Goal: Task Accomplishment & Management: Manage account settings

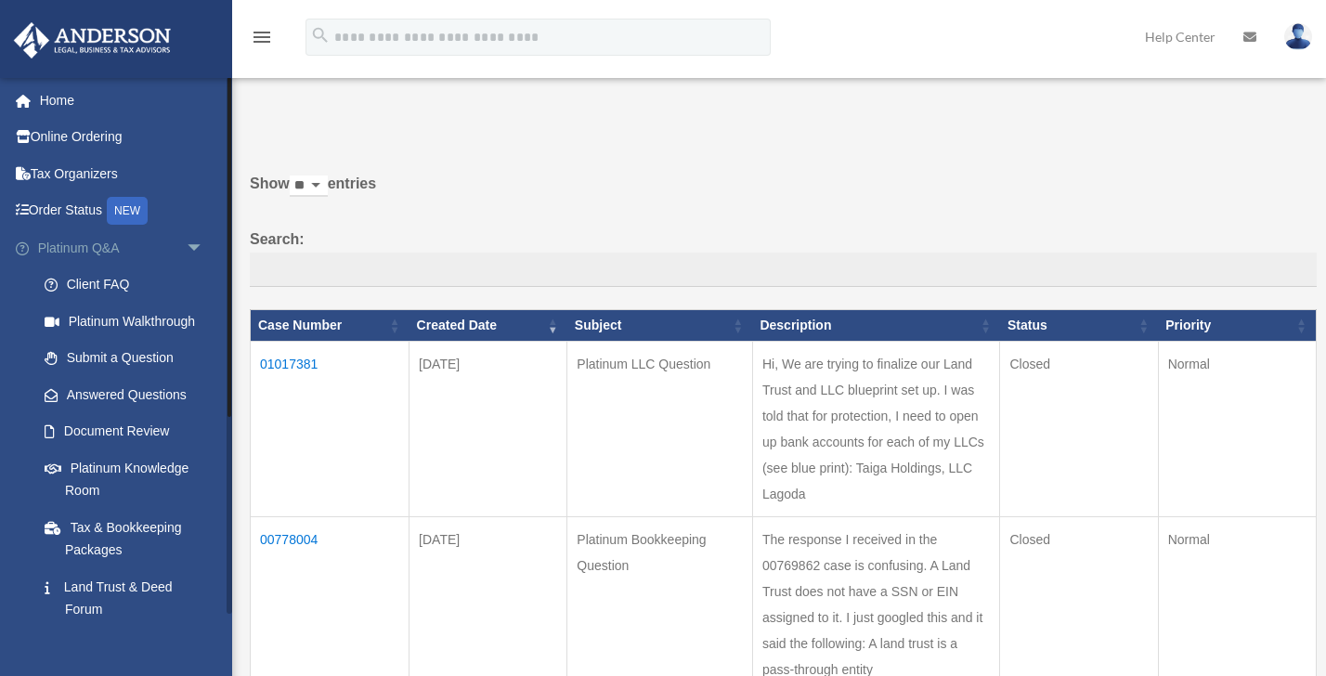
click at [192, 247] on span "arrow_drop_down" at bounding box center [204, 248] width 37 height 38
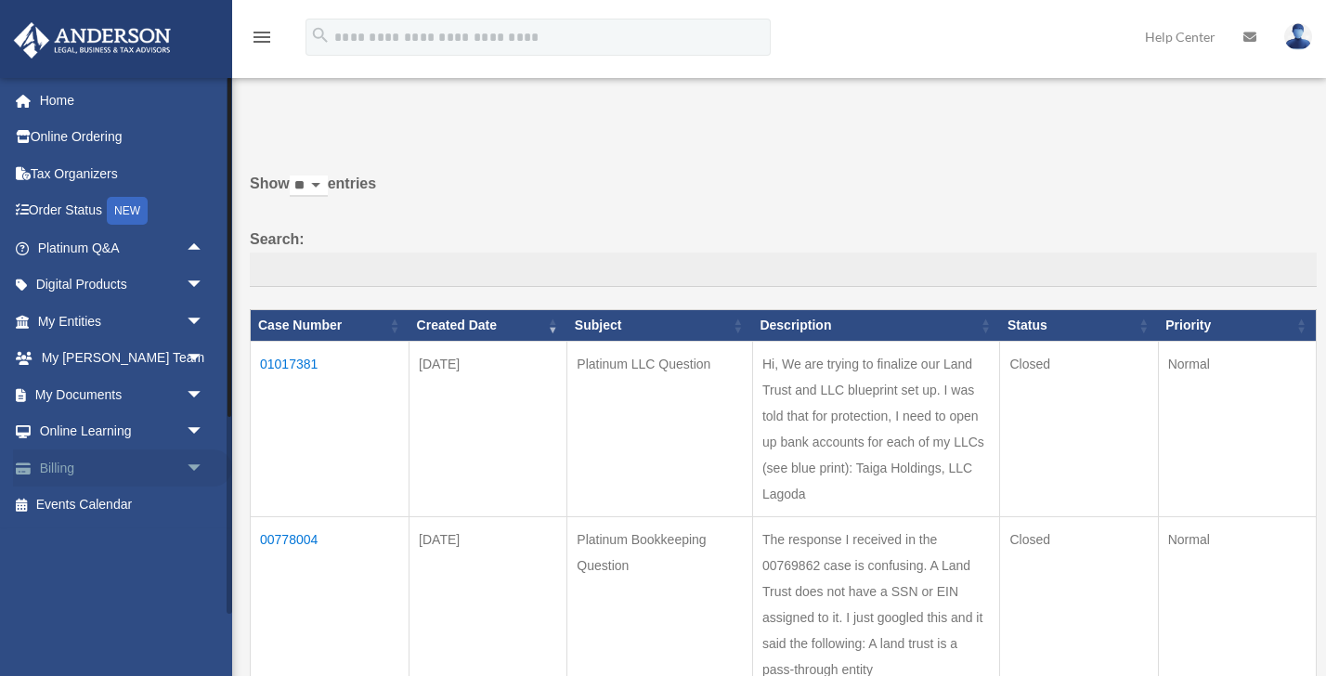
click at [63, 471] on link "Billing arrow_drop_down" at bounding box center [122, 468] width 219 height 37
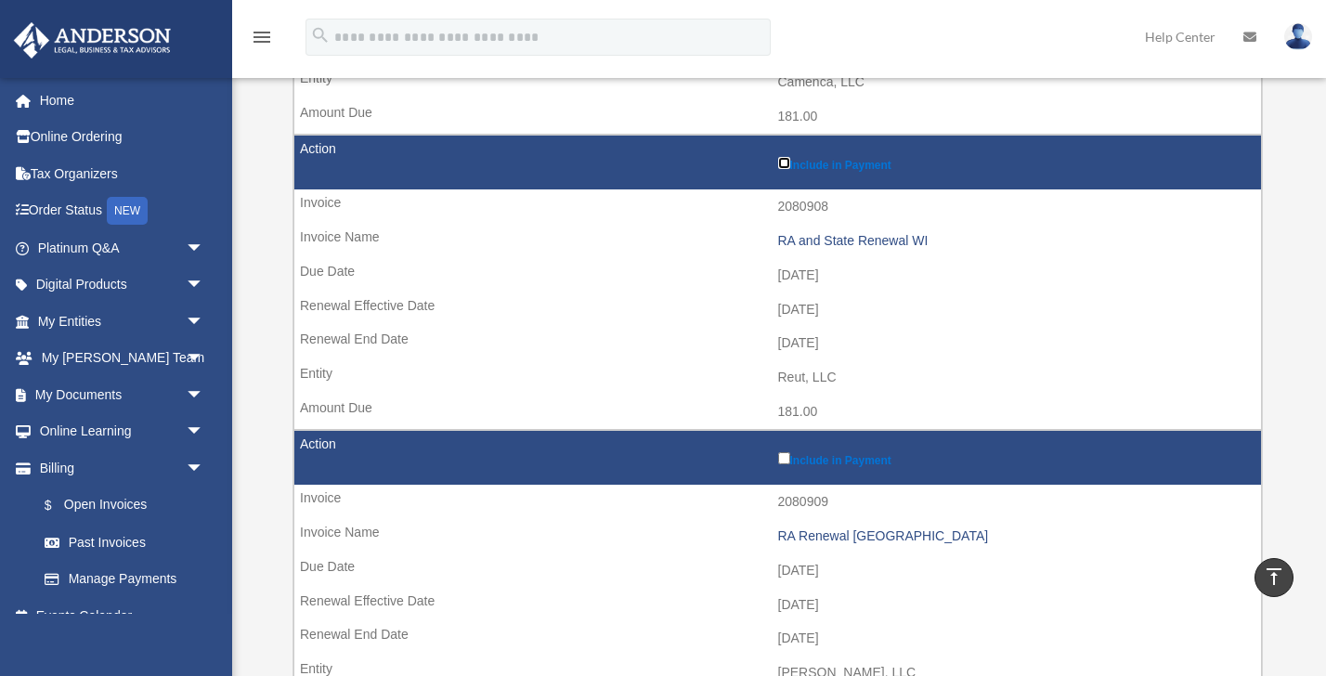
scroll to position [1376, 0]
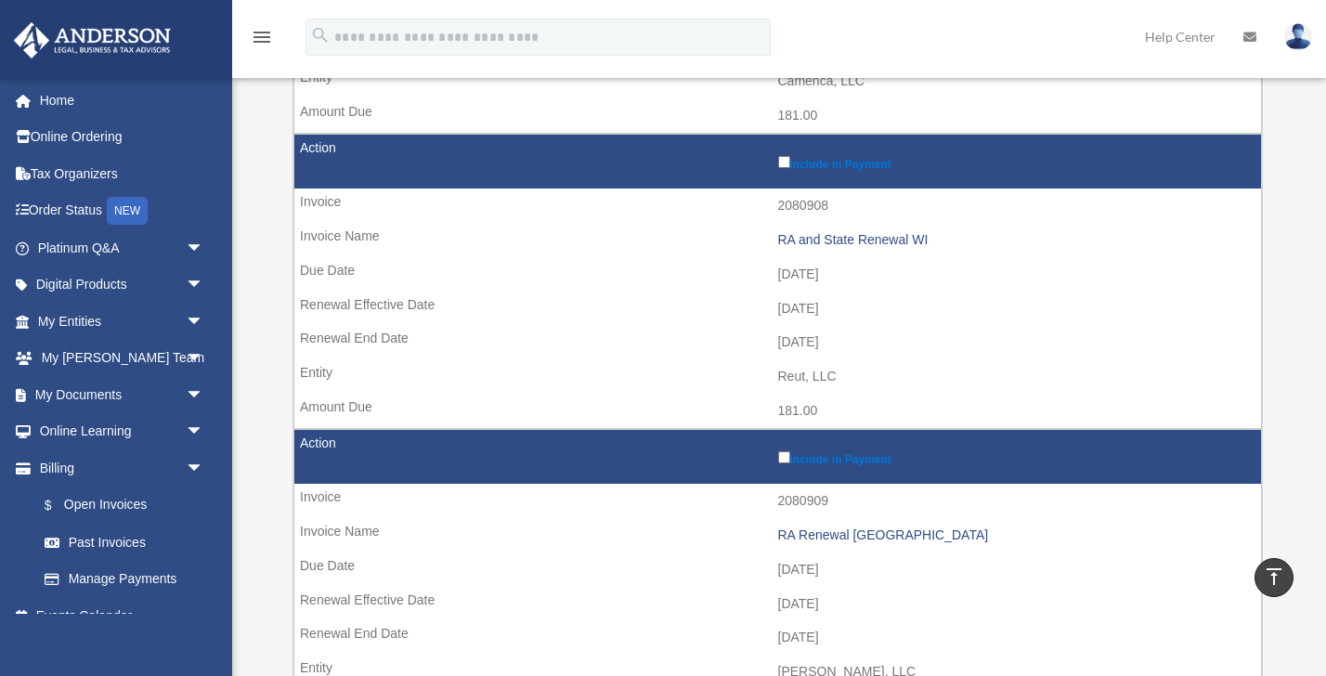
click at [780, 470] on td "Include in Payment" at bounding box center [777, 457] width 967 height 55
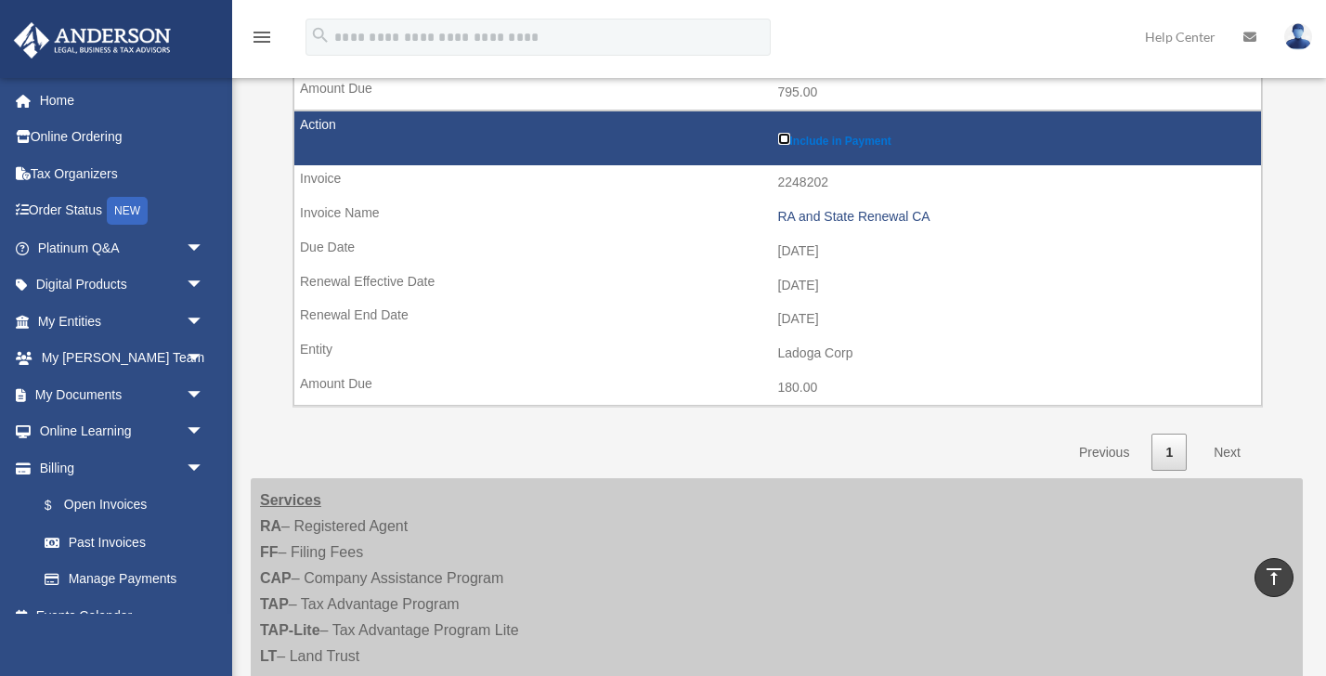
scroll to position [2591, 0]
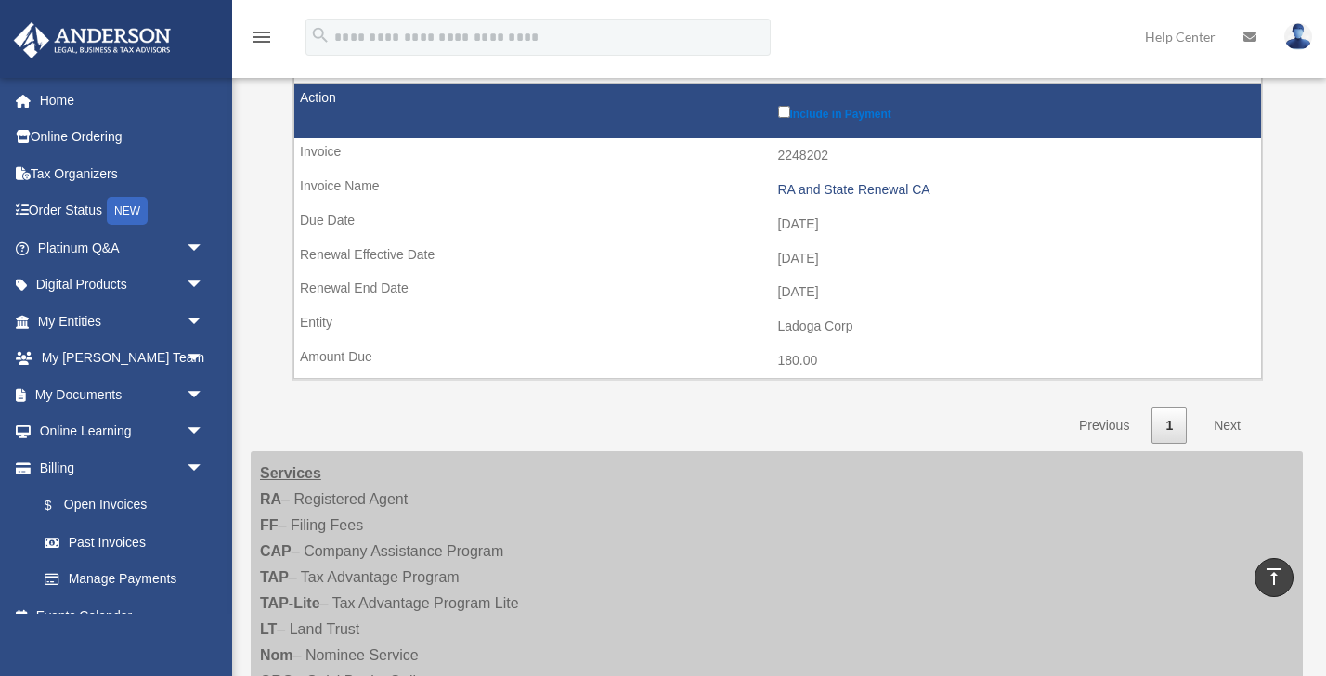
click at [1228, 424] on link "Next" at bounding box center [1227, 426] width 55 height 38
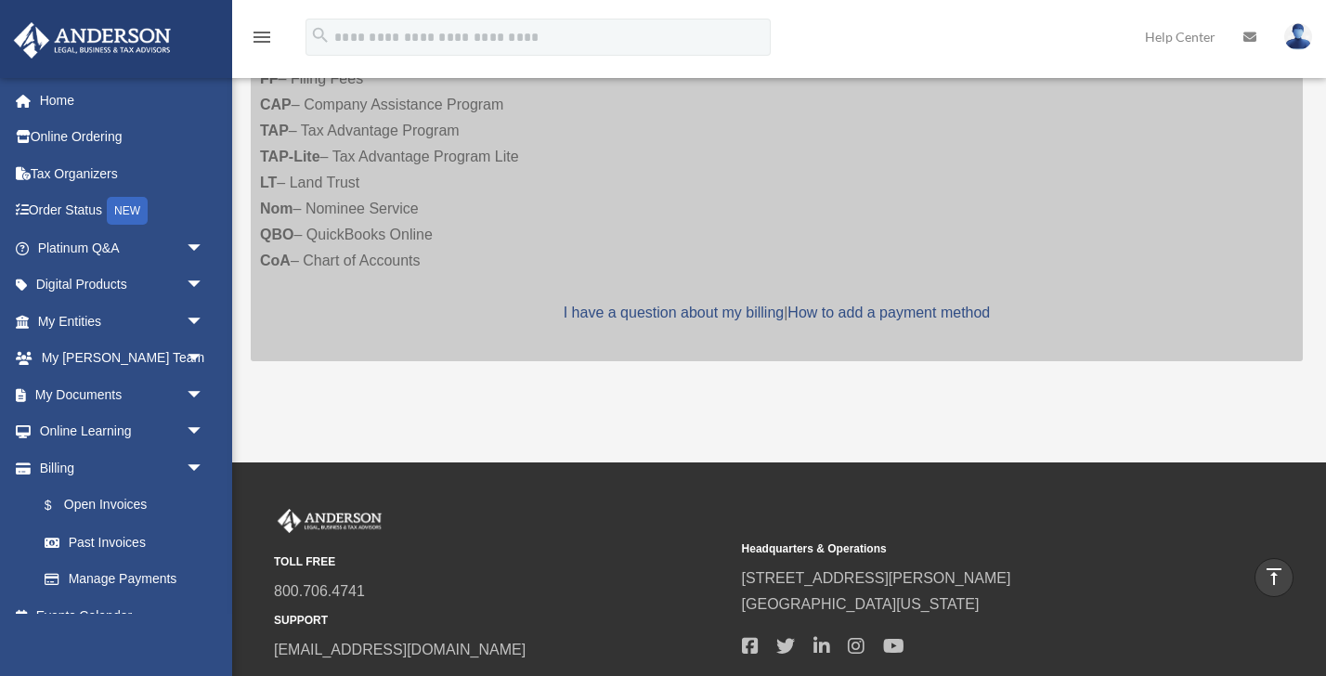
scroll to position [2668, 0]
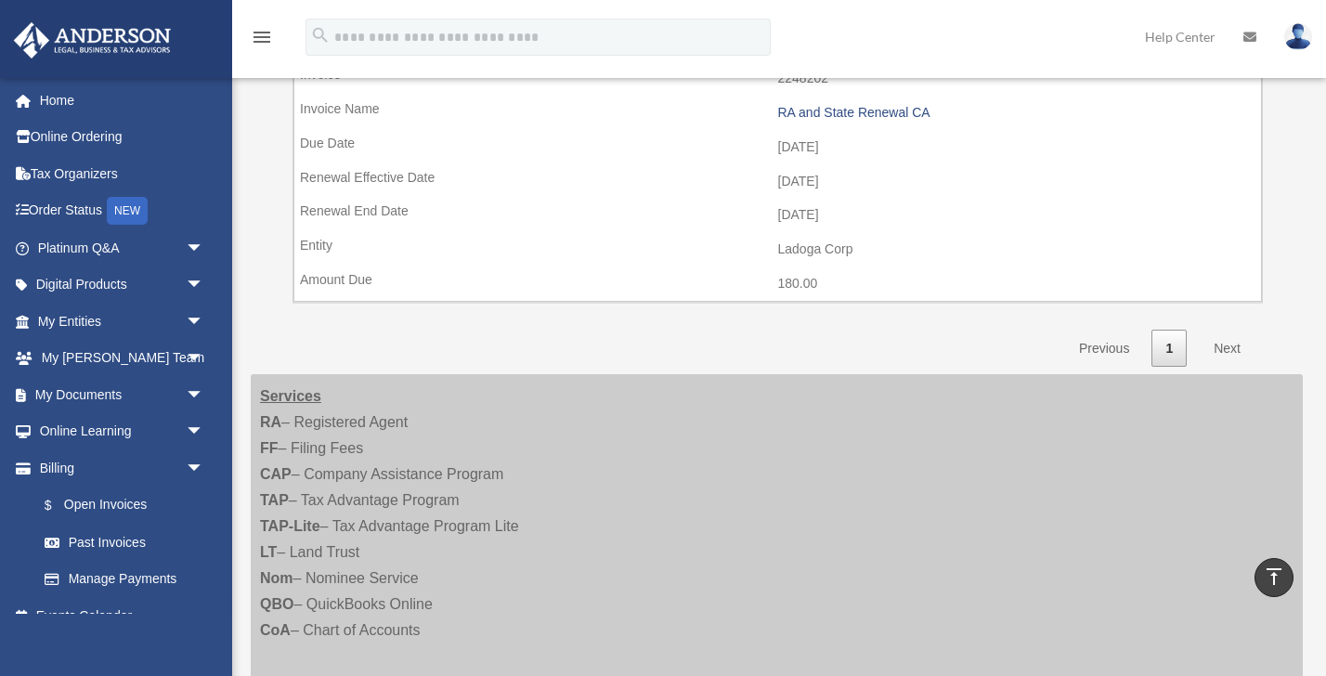
click at [1225, 351] on link "Next" at bounding box center [1227, 349] width 55 height 38
click at [51, 94] on link "Home" at bounding box center [122, 100] width 219 height 37
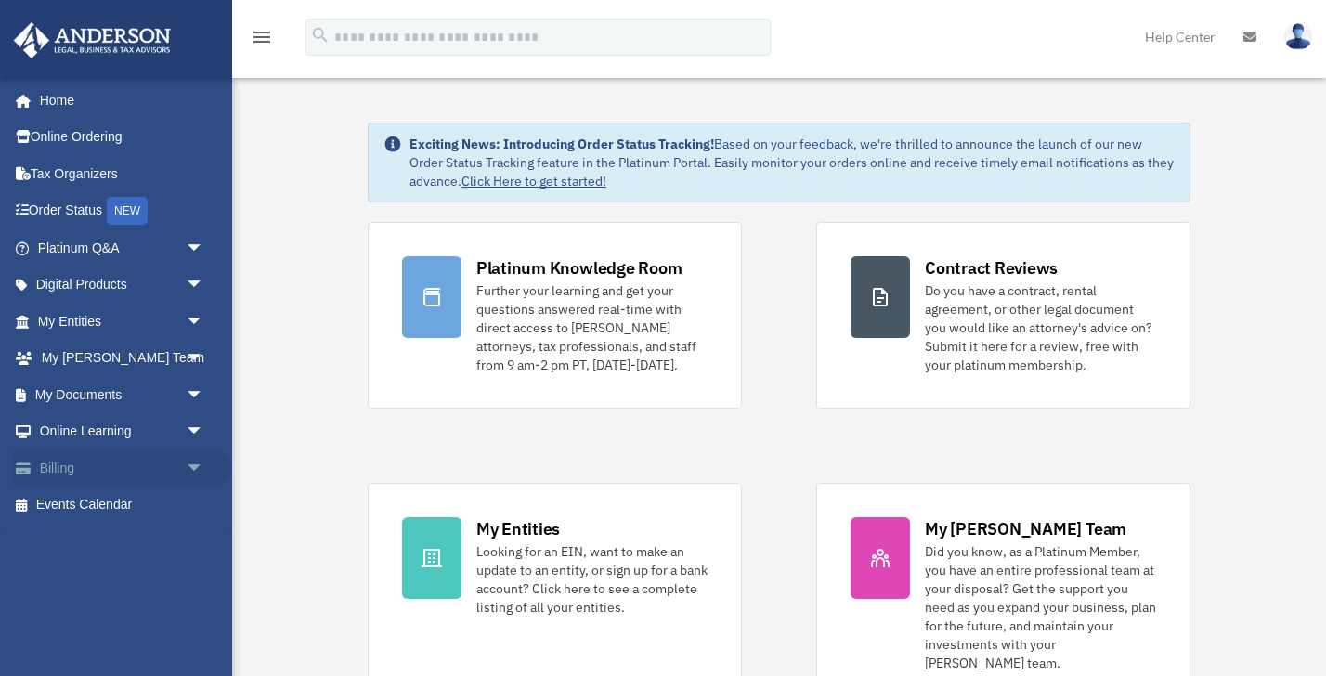
click at [52, 469] on link "Billing arrow_drop_down" at bounding box center [122, 468] width 219 height 37
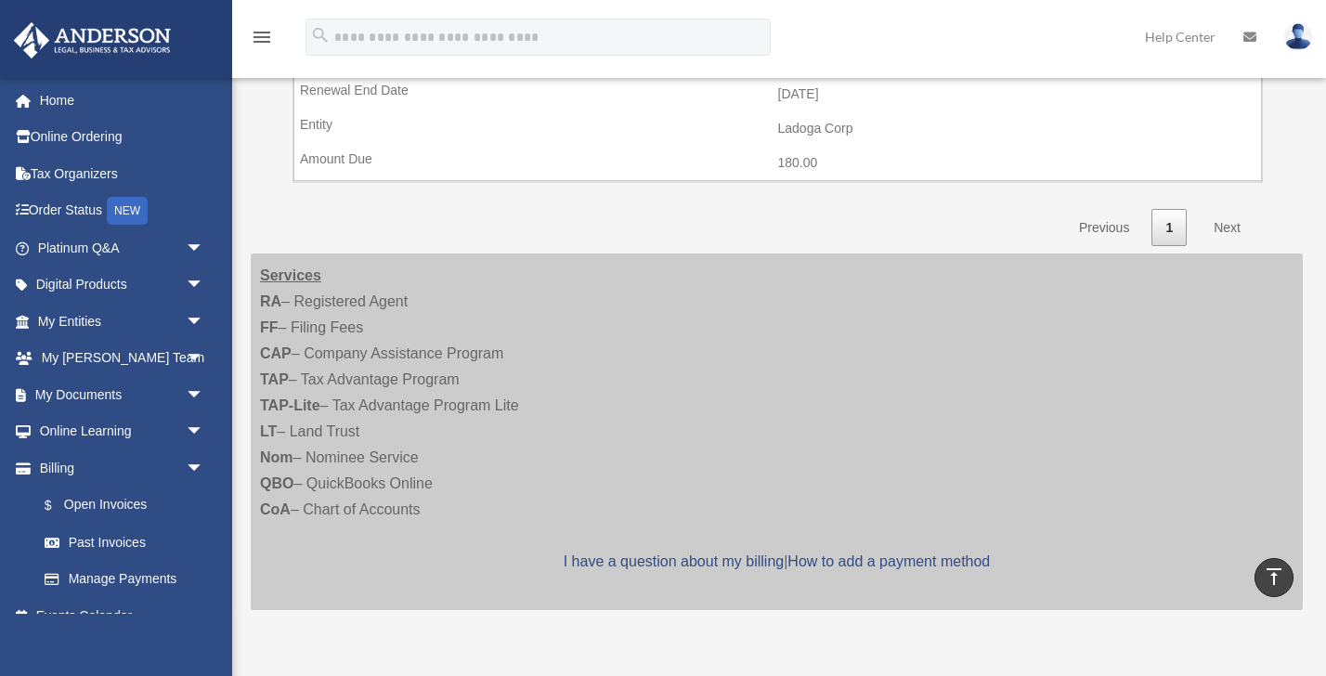
scroll to position [2776, 0]
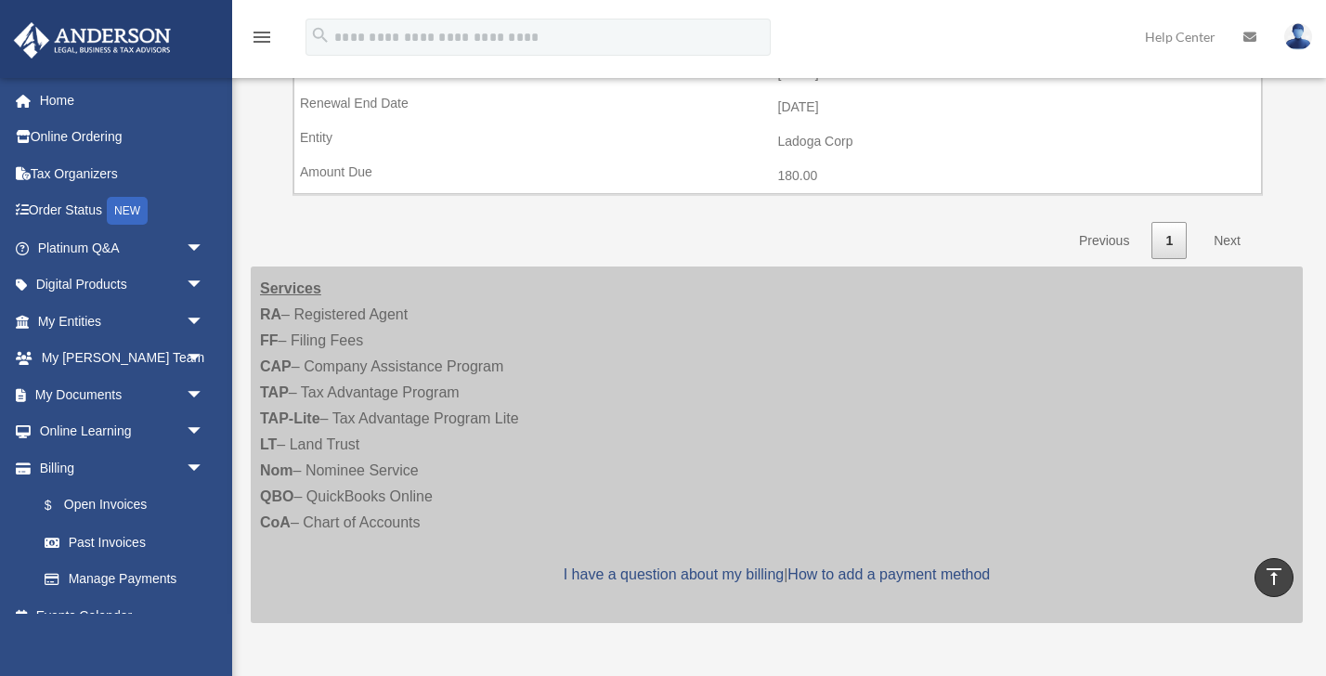
click at [1231, 245] on link "Next" at bounding box center [1227, 241] width 55 height 38
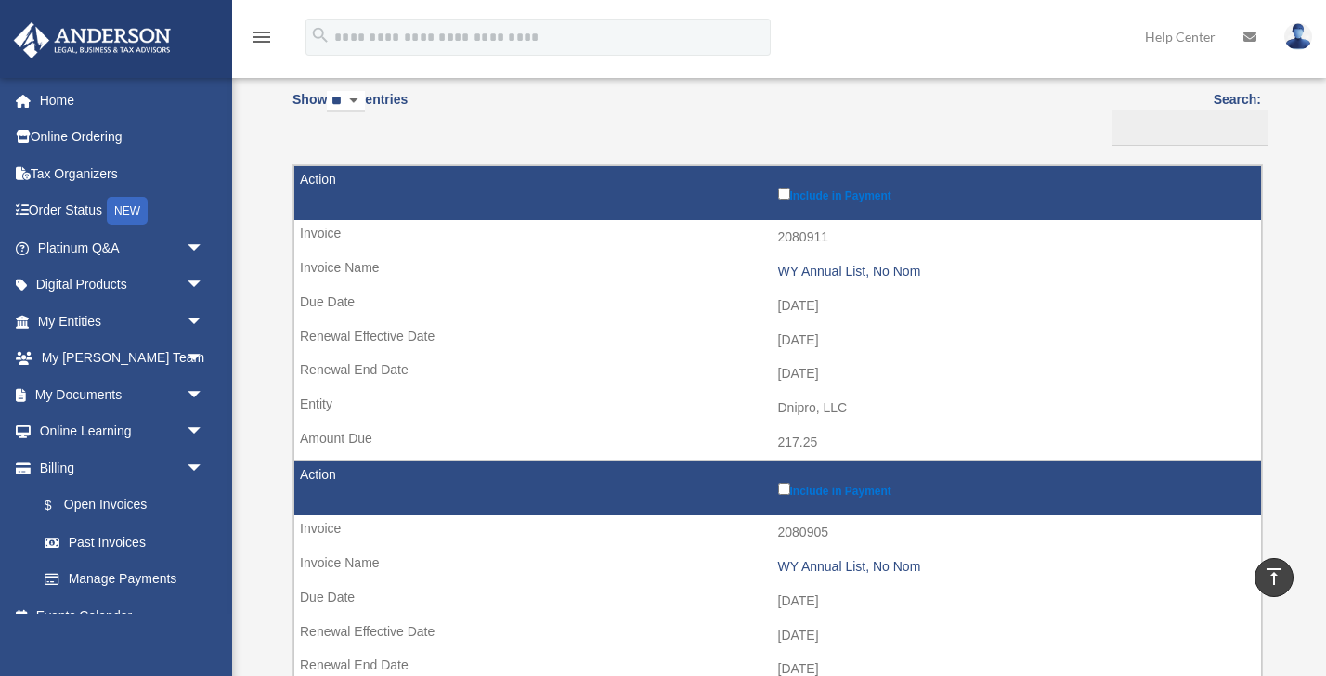
scroll to position [0, 0]
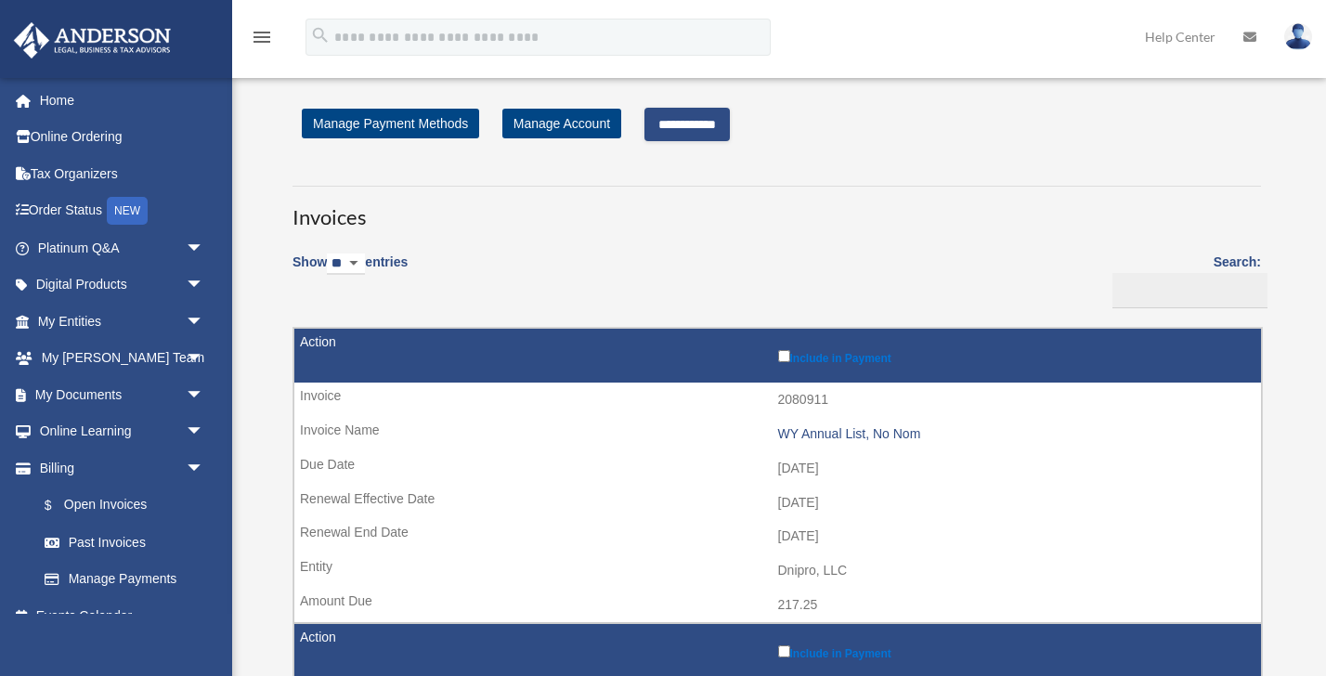
click at [713, 125] on input "**********" at bounding box center [687, 124] width 85 height 33
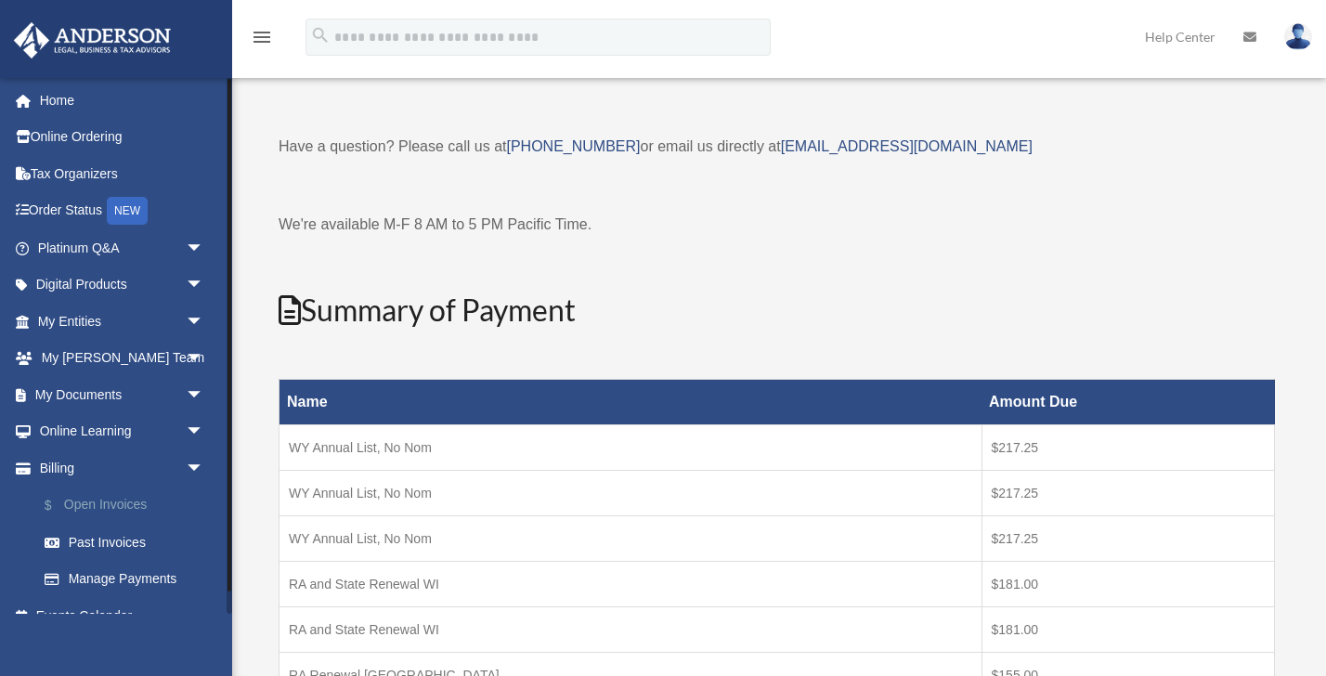
scroll to position [24, 0]
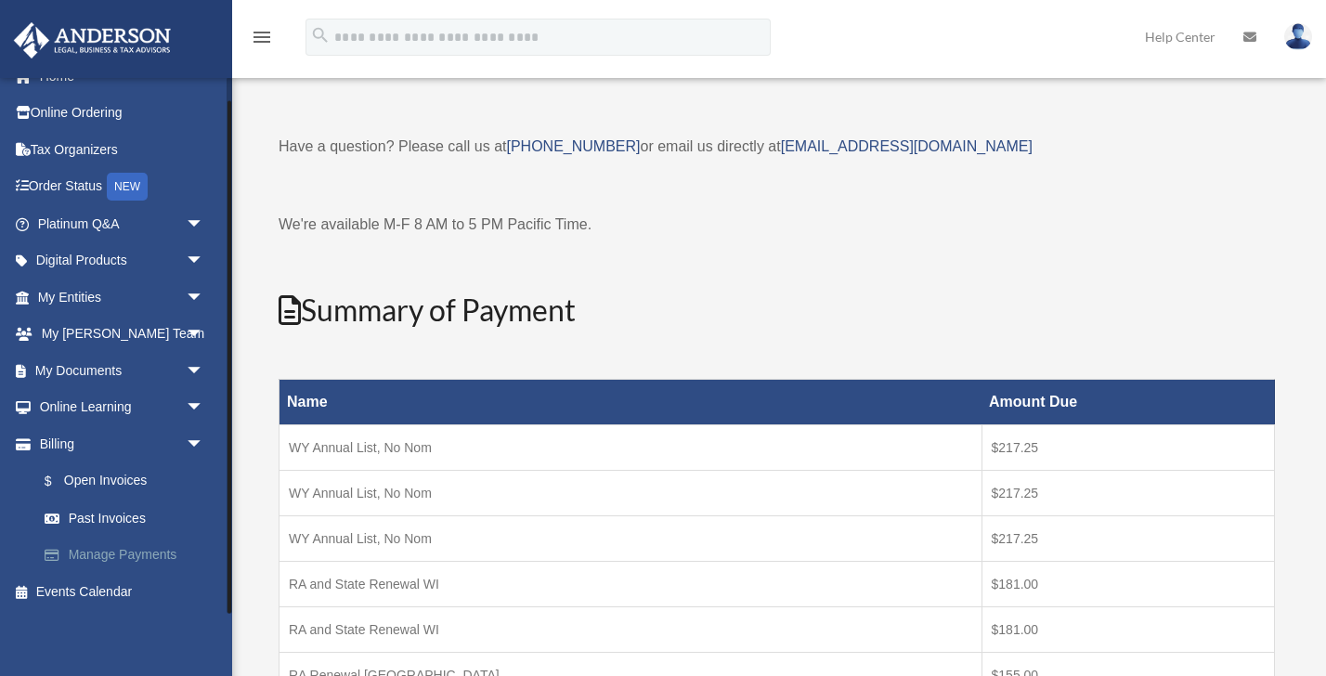
click at [98, 550] on link "Manage Payments" at bounding box center [129, 555] width 206 height 37
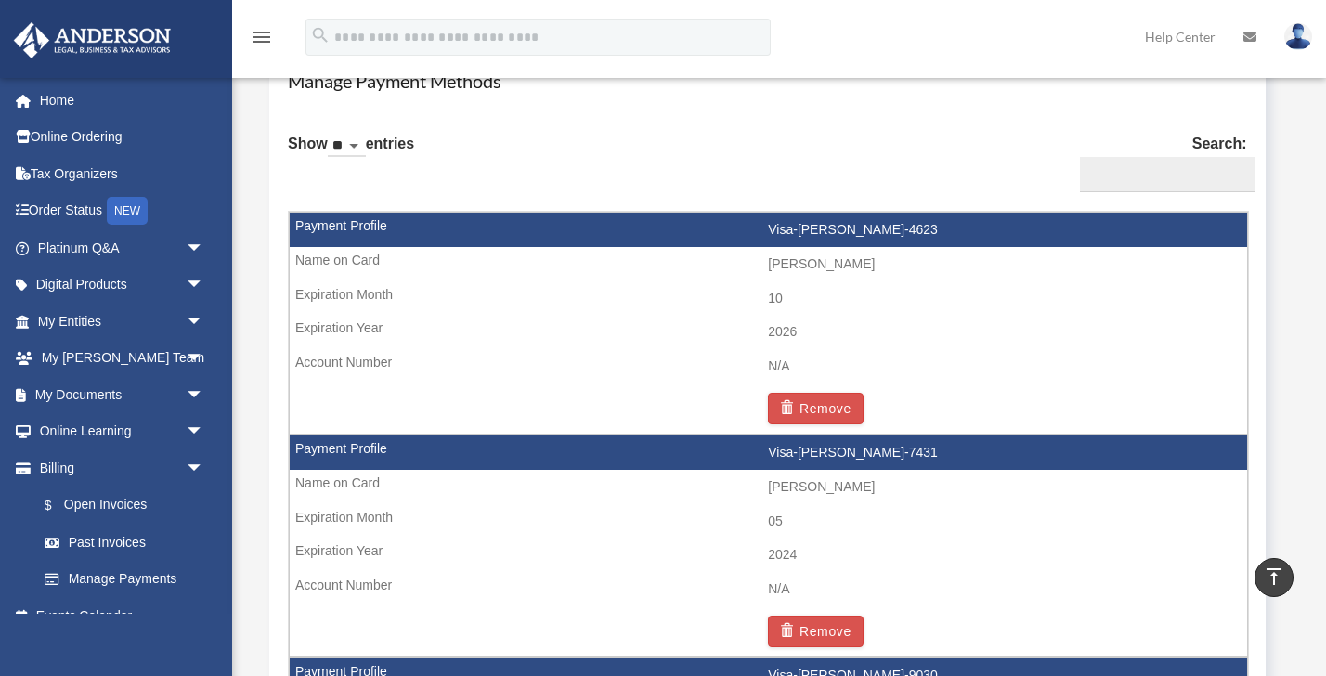
scroll to position [1122, 0]
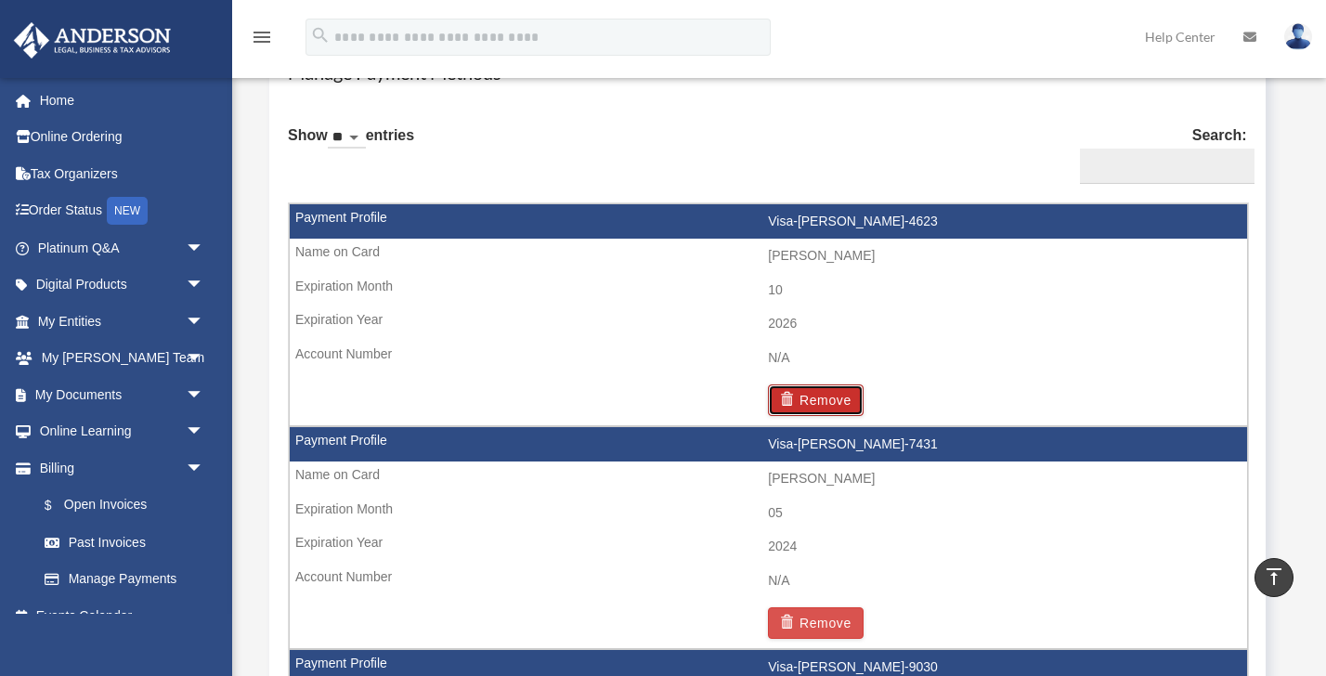
click at [839, 402] on button "Remove" at bounding box center [816, 401] width 96 height 32
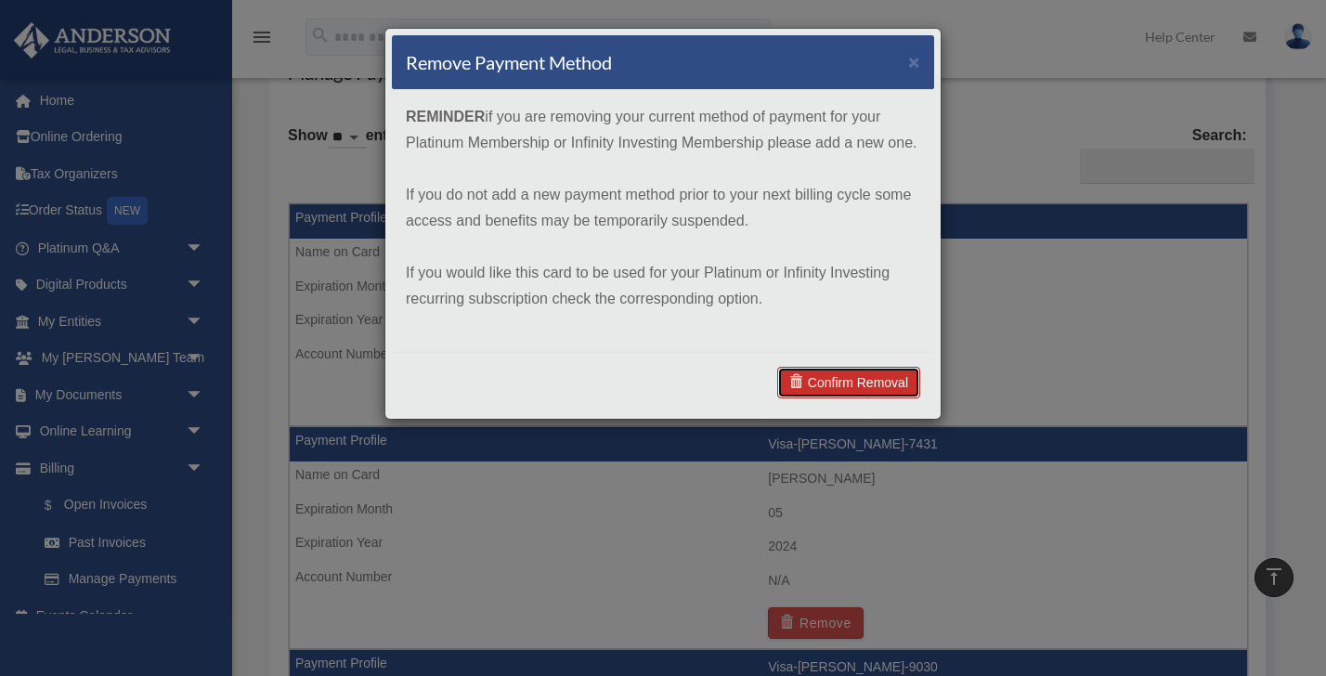
click at [837, 385] on link "Confirm Removal" at bounding box center [848, 383] width 143 height 32
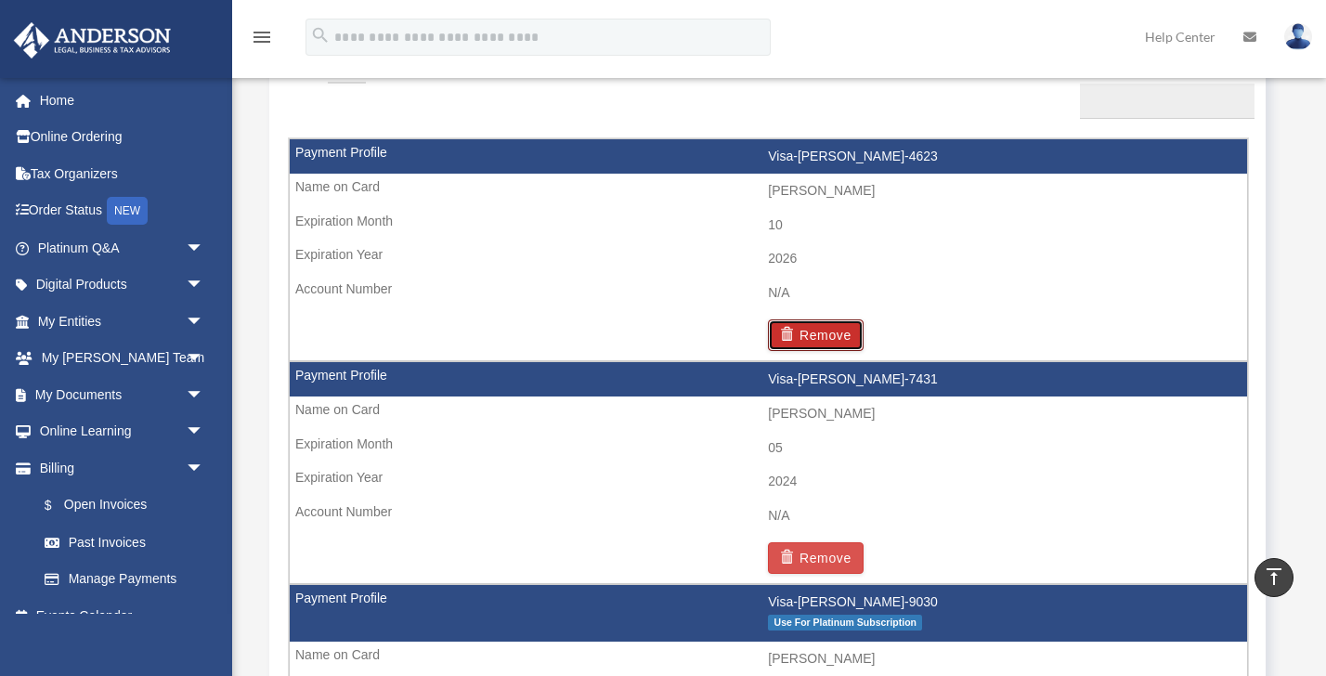
scroll to position [1296, 0]
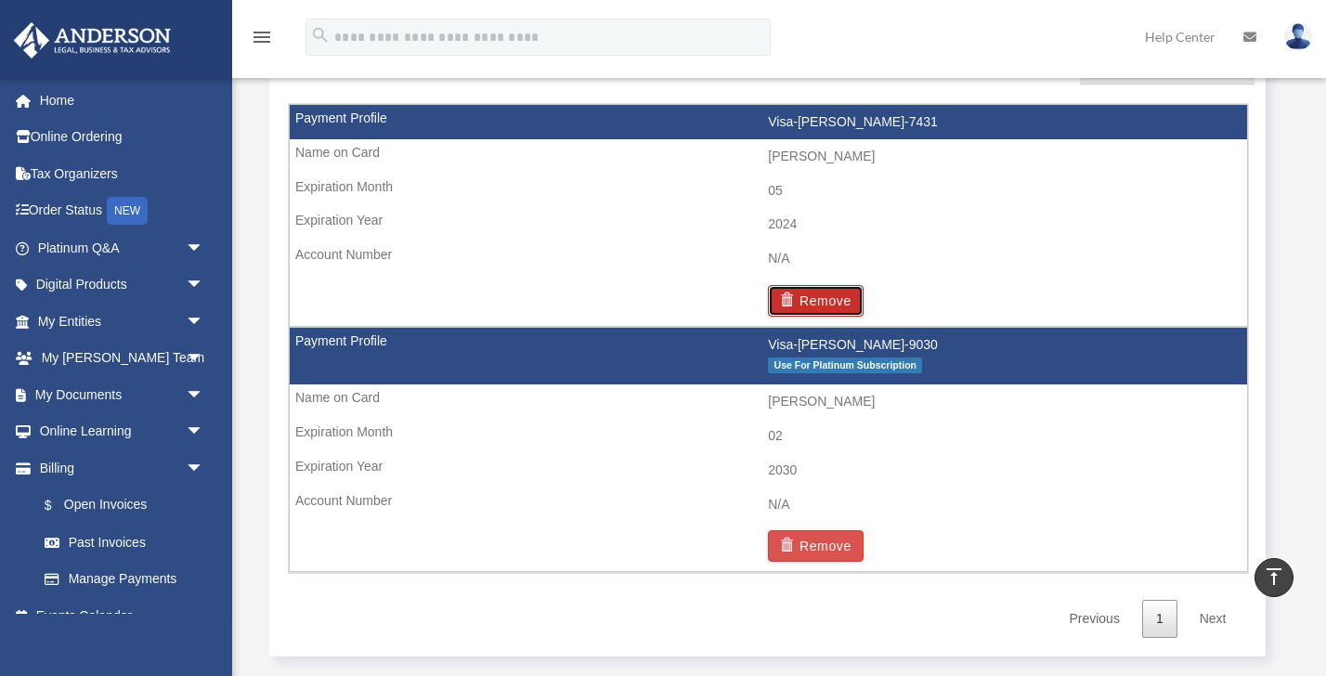
click at [824, 293] on button "Remove" at bounding box center [816, 301] width 96 height 32
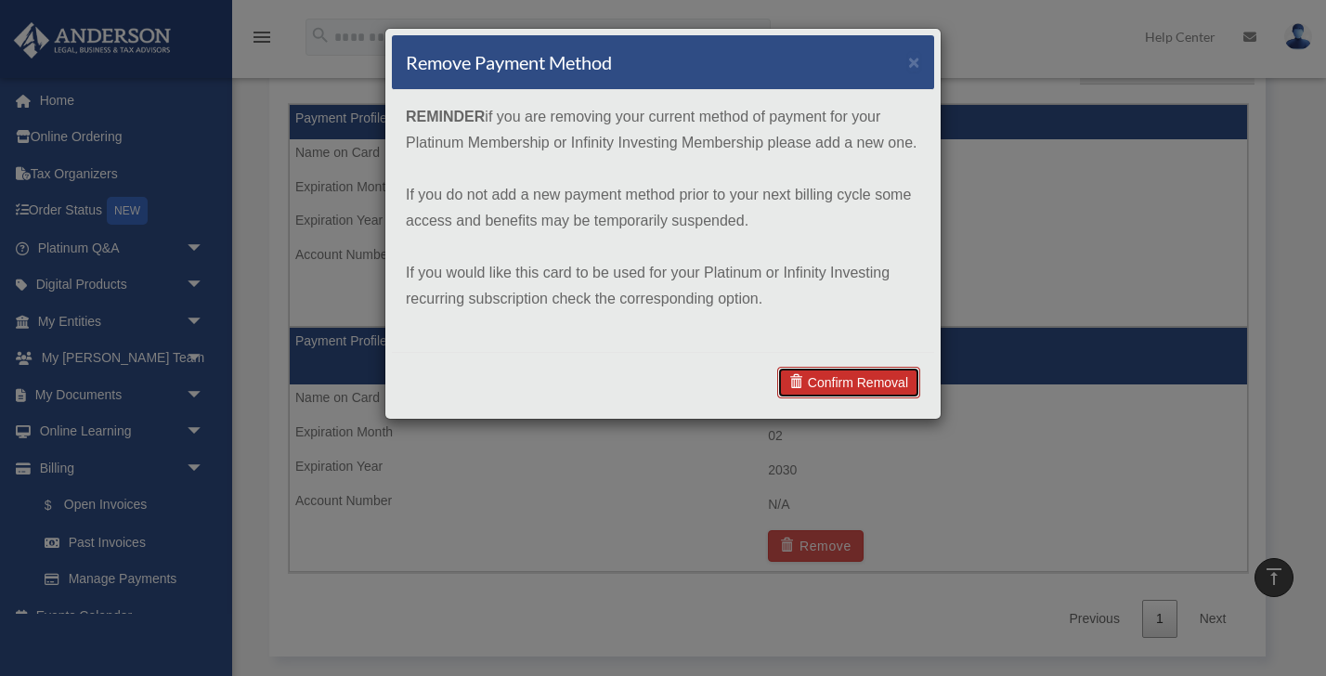
click at [828, 378] on link "Confirm Removal" at bounding box center [848, 383] width 143 height 32
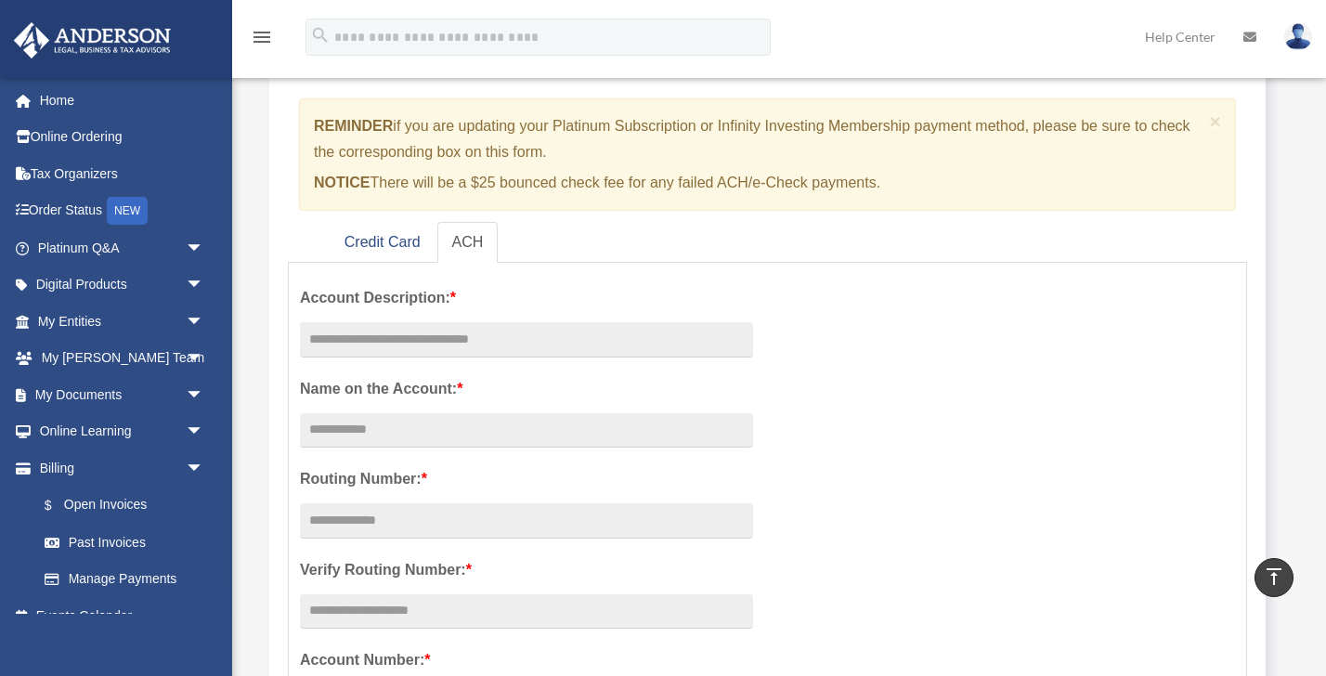
scroll to position [135, 0]
